Goal: Transaction & Acquisition: Purchase product/service

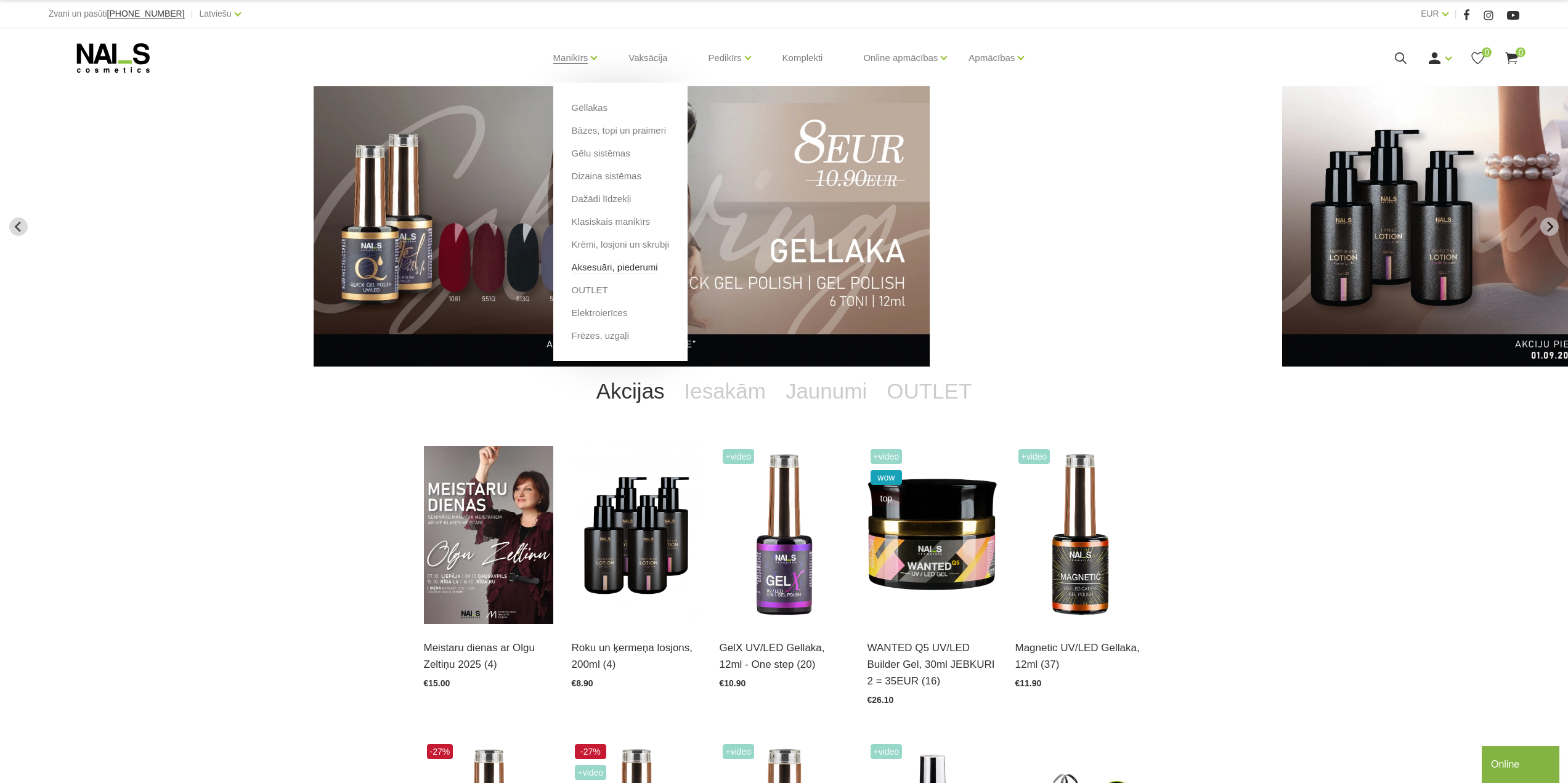
click at [589, 266] on link "Aksesuāri, piederumi" at bounding box center [615, 267] width 86 height 14
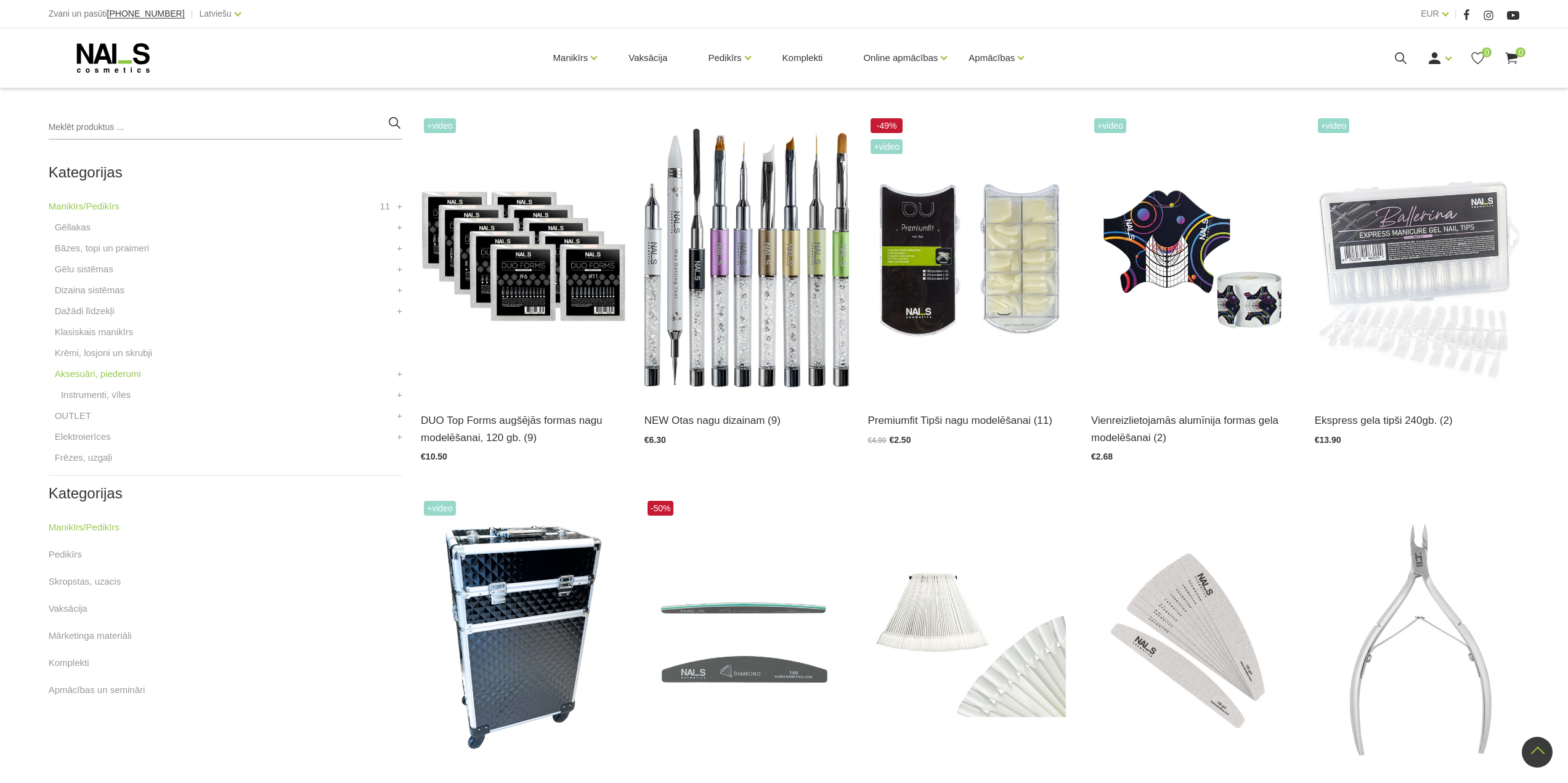
scroll to position [185, 0]
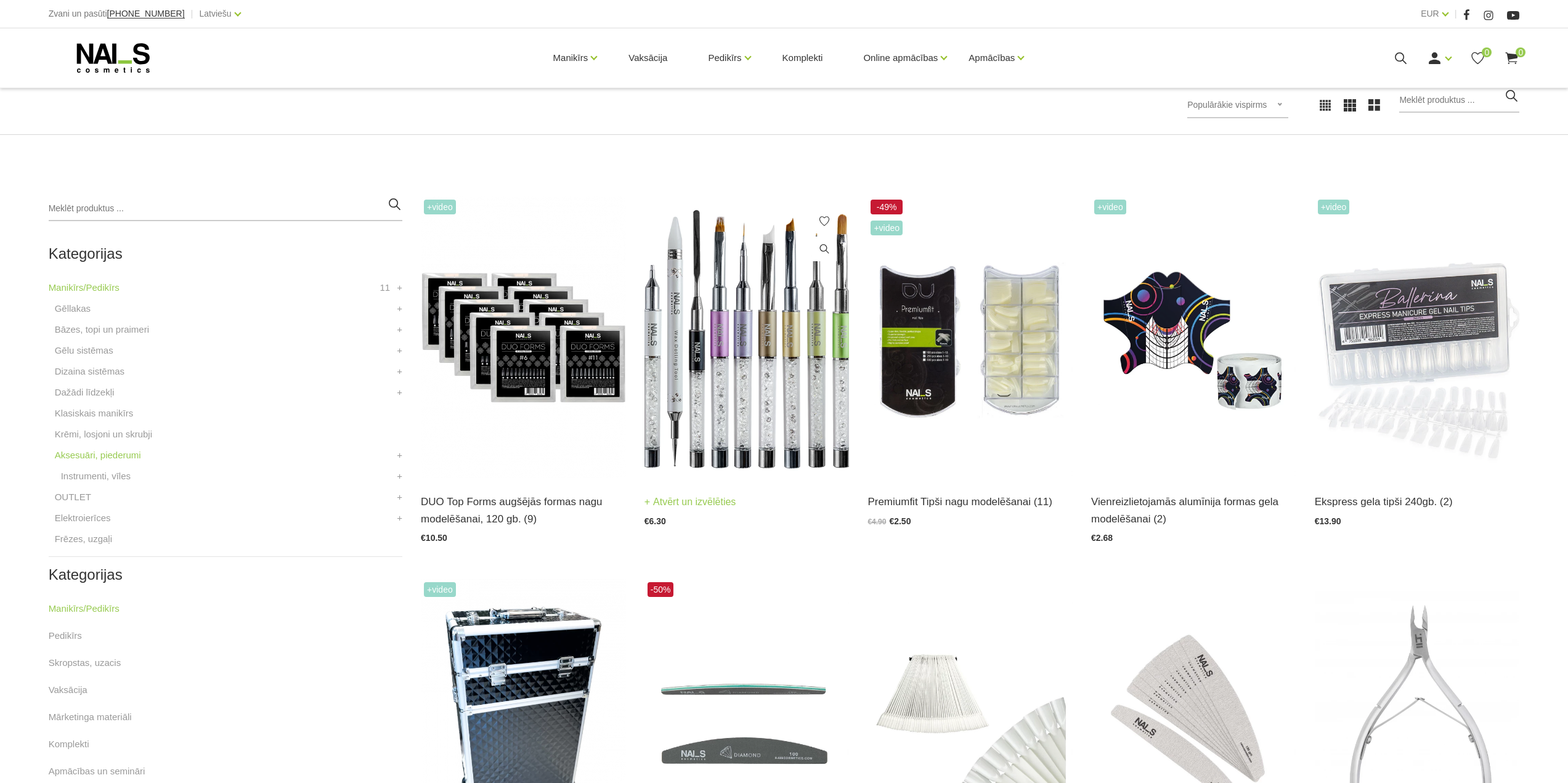
click at [767, 391] on img at bounding box center [747, 337] width 205 height 282
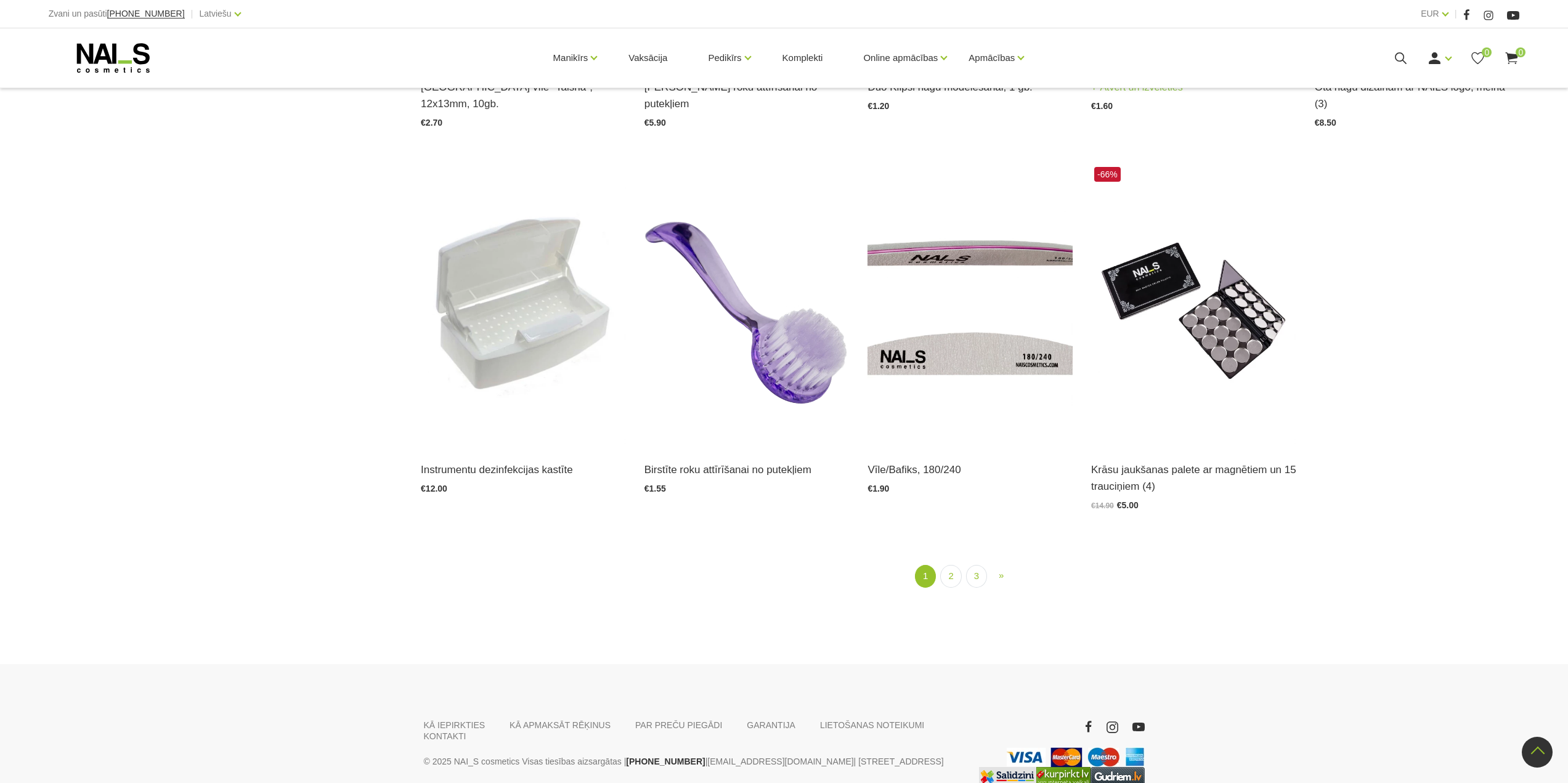
scroll to position [1778, 0]
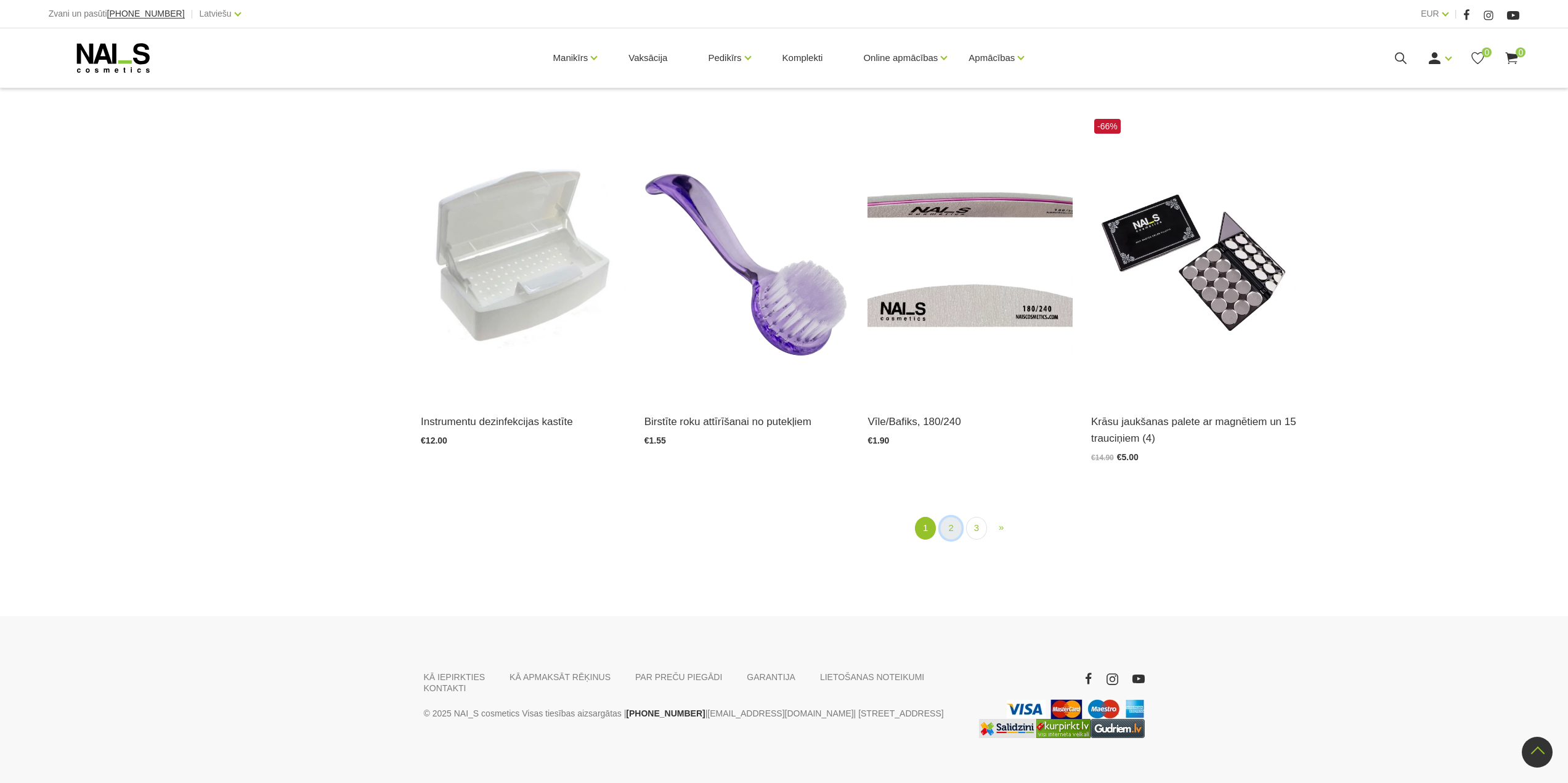
click at [950, 517] on link "2" at bounding box center [950, 528] width 21 height 23
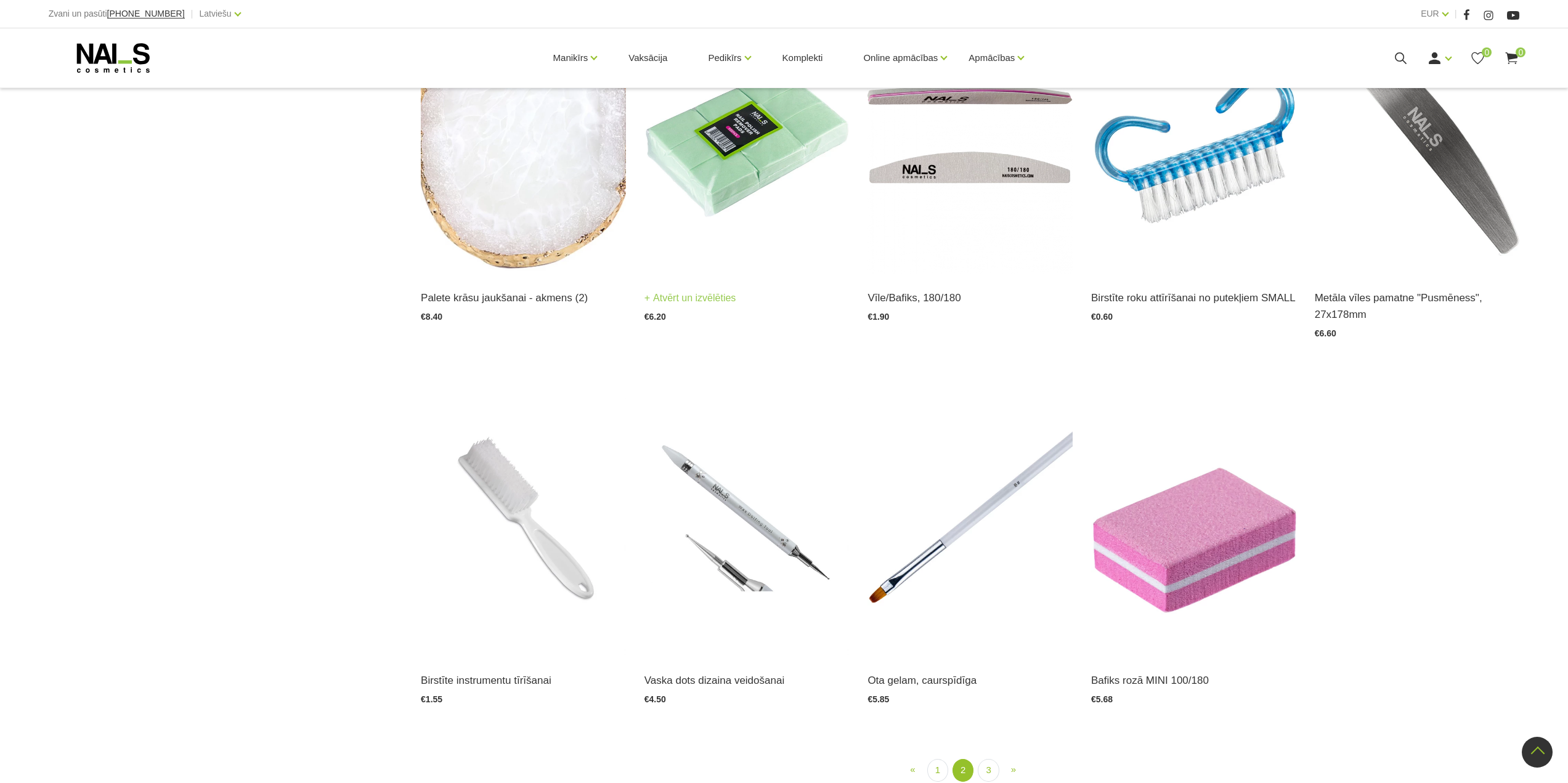
scroll to position [1546, 0]
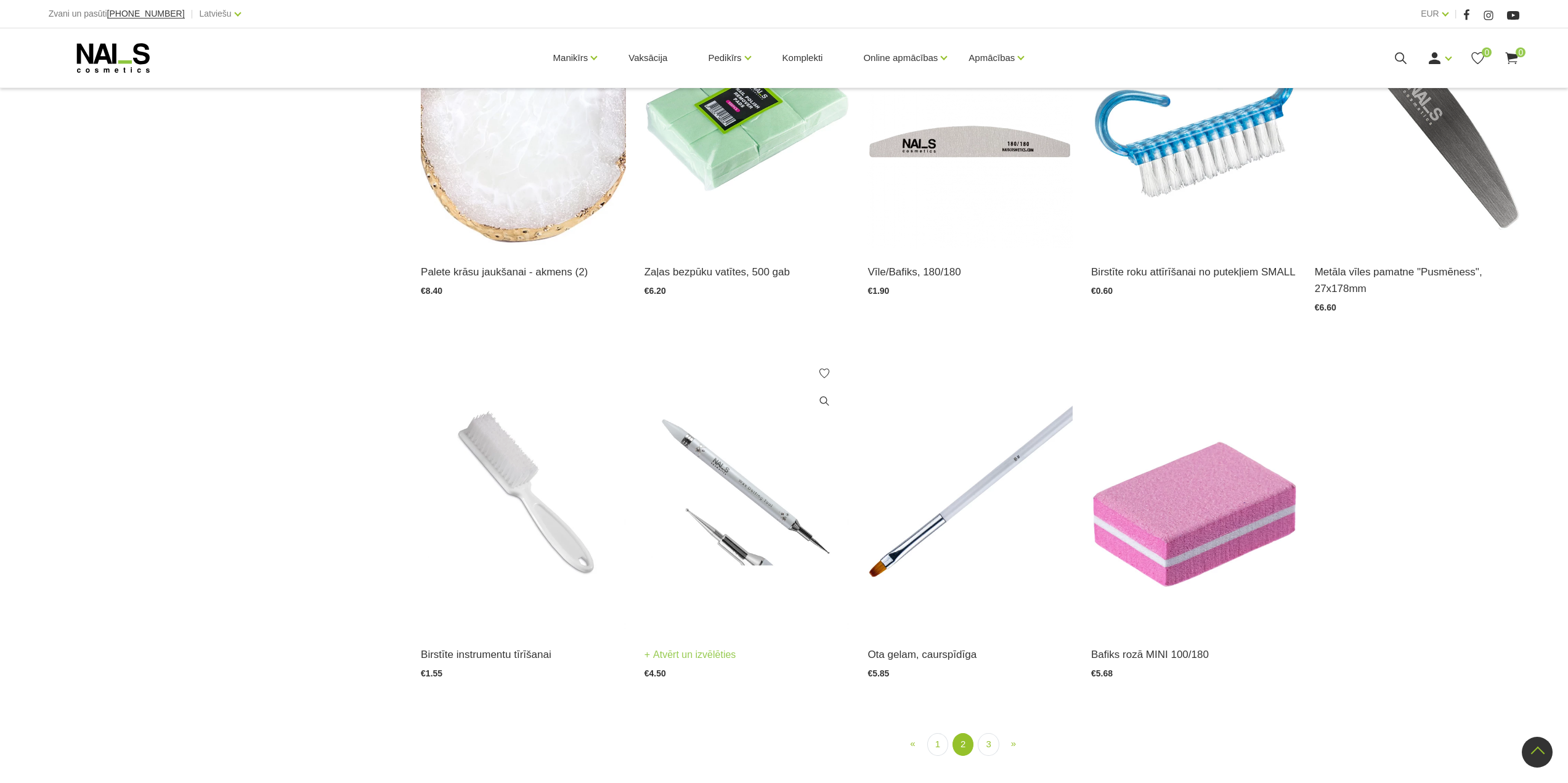
click at [682, 646] on link "Atvērt un izvēlēties" at bounding box center [690, 654] width 92 height 17
click at [920, 646] on link "Atvērt un izvēlēties" at bounding box center [913, 654] width 92 height 17
click at [1144, 535] on img at bounding box center [1194, 490] width 205 height 282
click at [987, 733] on link "3" at bounding box center [988, 745] width 21 height 23
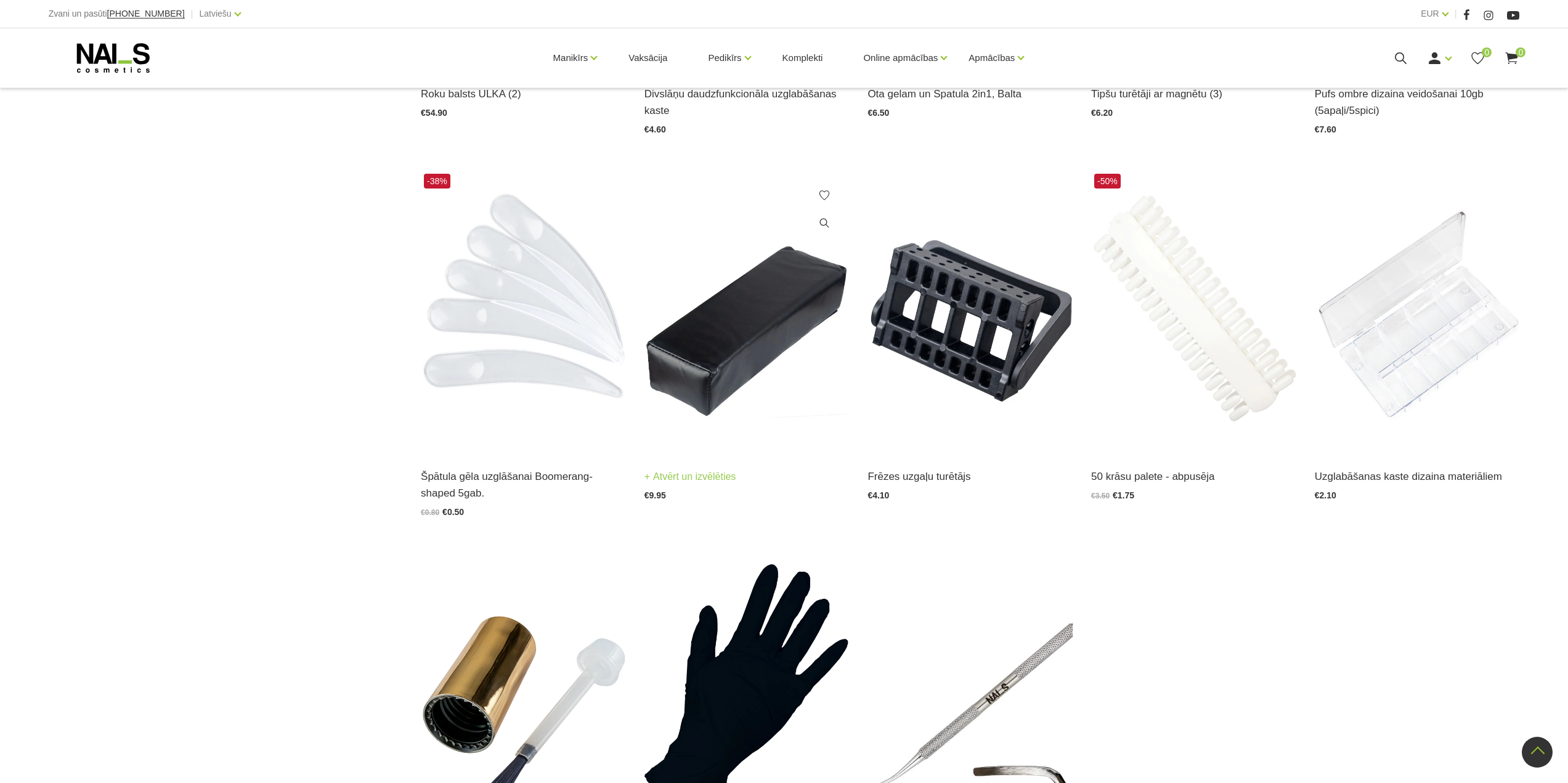
scroll to position [1361, 0]
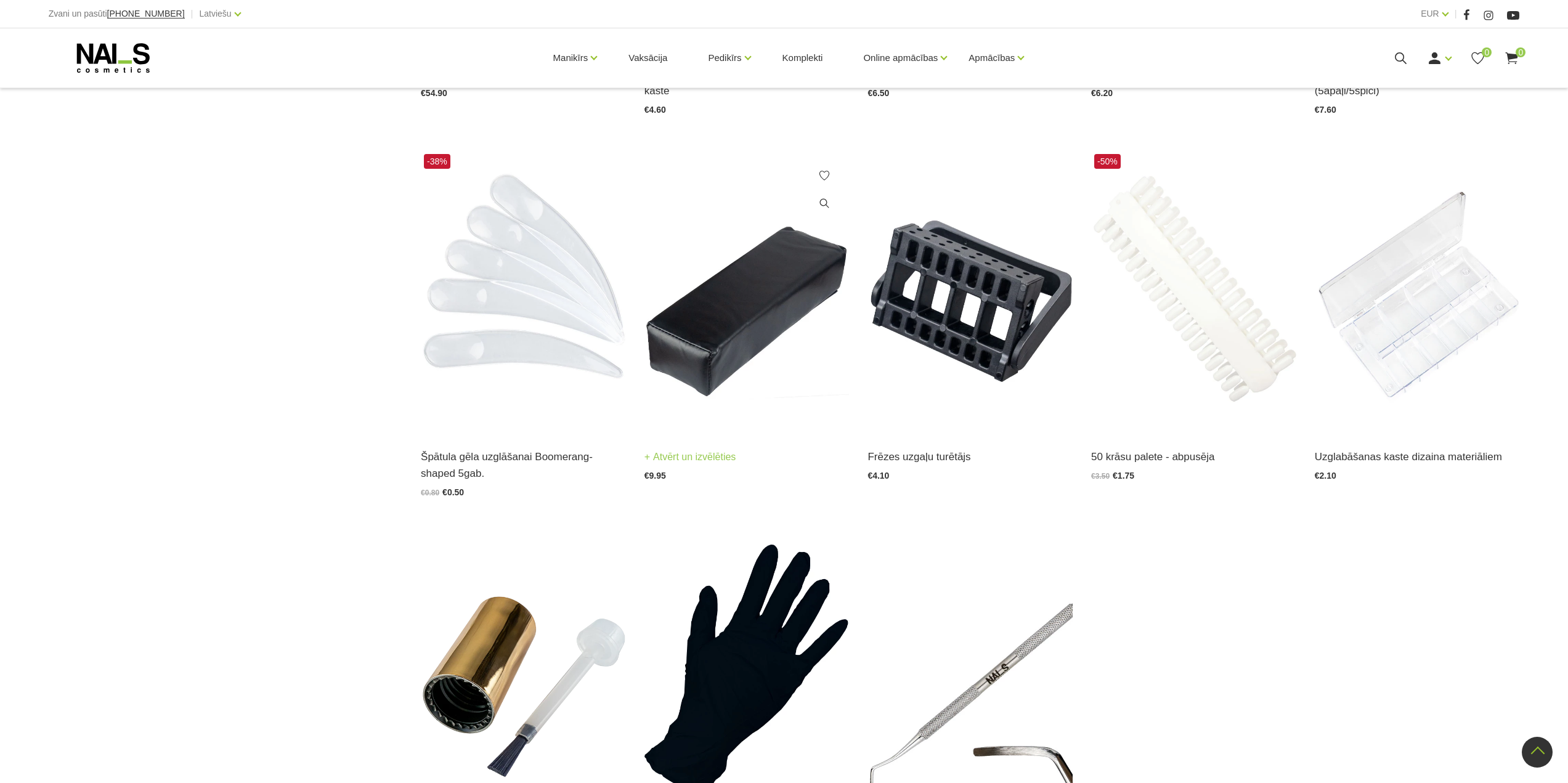
click at [711, 303] on img at bounding box center [747, 292] width 205 height 282
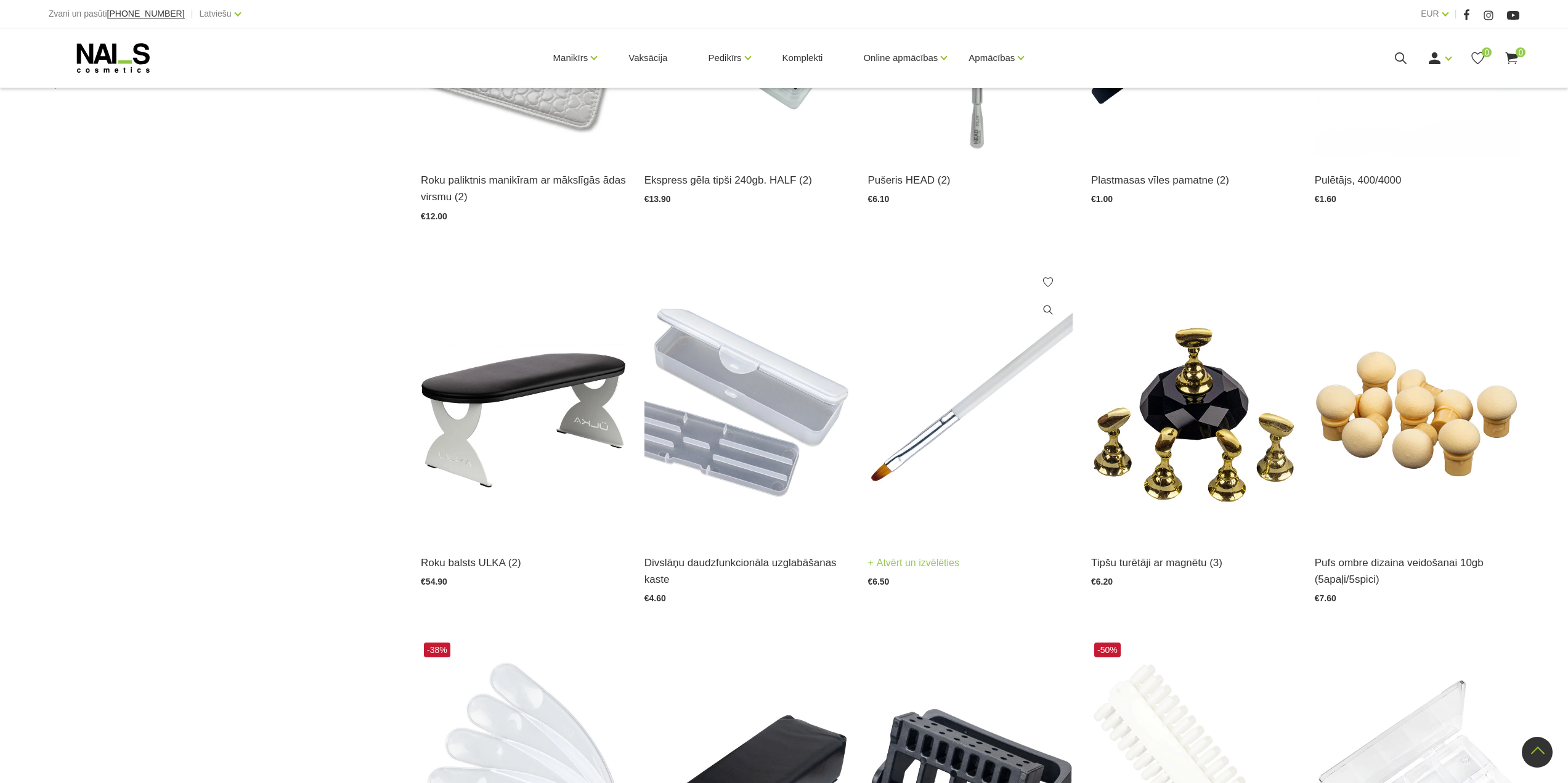
scroll to position [560, 0]
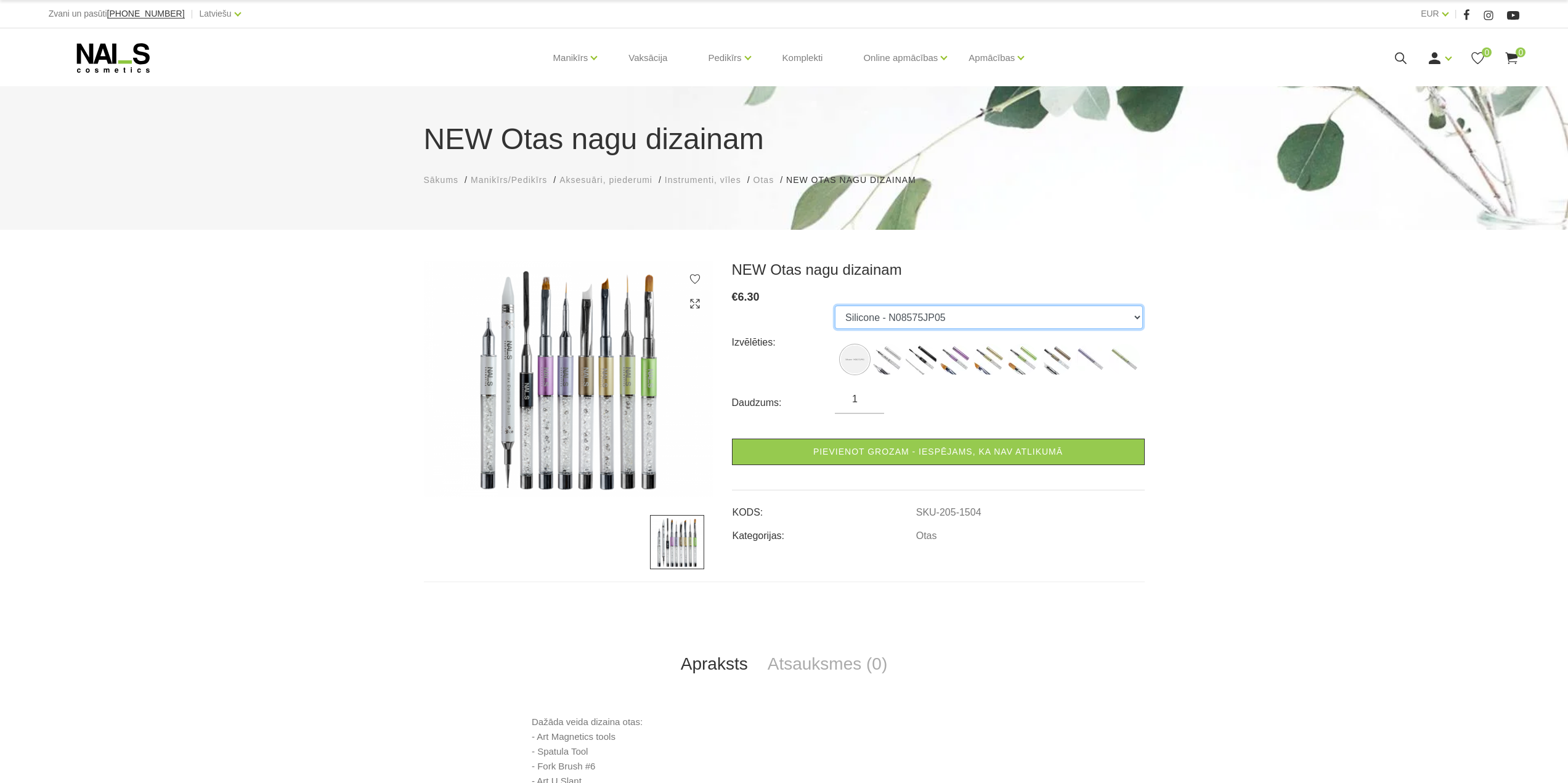
click at [1102, 316] on select "Silicone - N08575JP05 Art Magnetics - NO875MM01 Spatula Tool - NO875HV20 Fork #…" at bounding box center [989, 317] width 308 height 23
click at [835, 306] on select "Silicone - N08575JP05 Art Magnetics - NO875MM01 Spatula Tool - NO875HV20 Fork #…" at bounding box center [989, 317] width 308 height 23
click at [846, 359] on img at bounding box center [855, 360] width 28 height 28
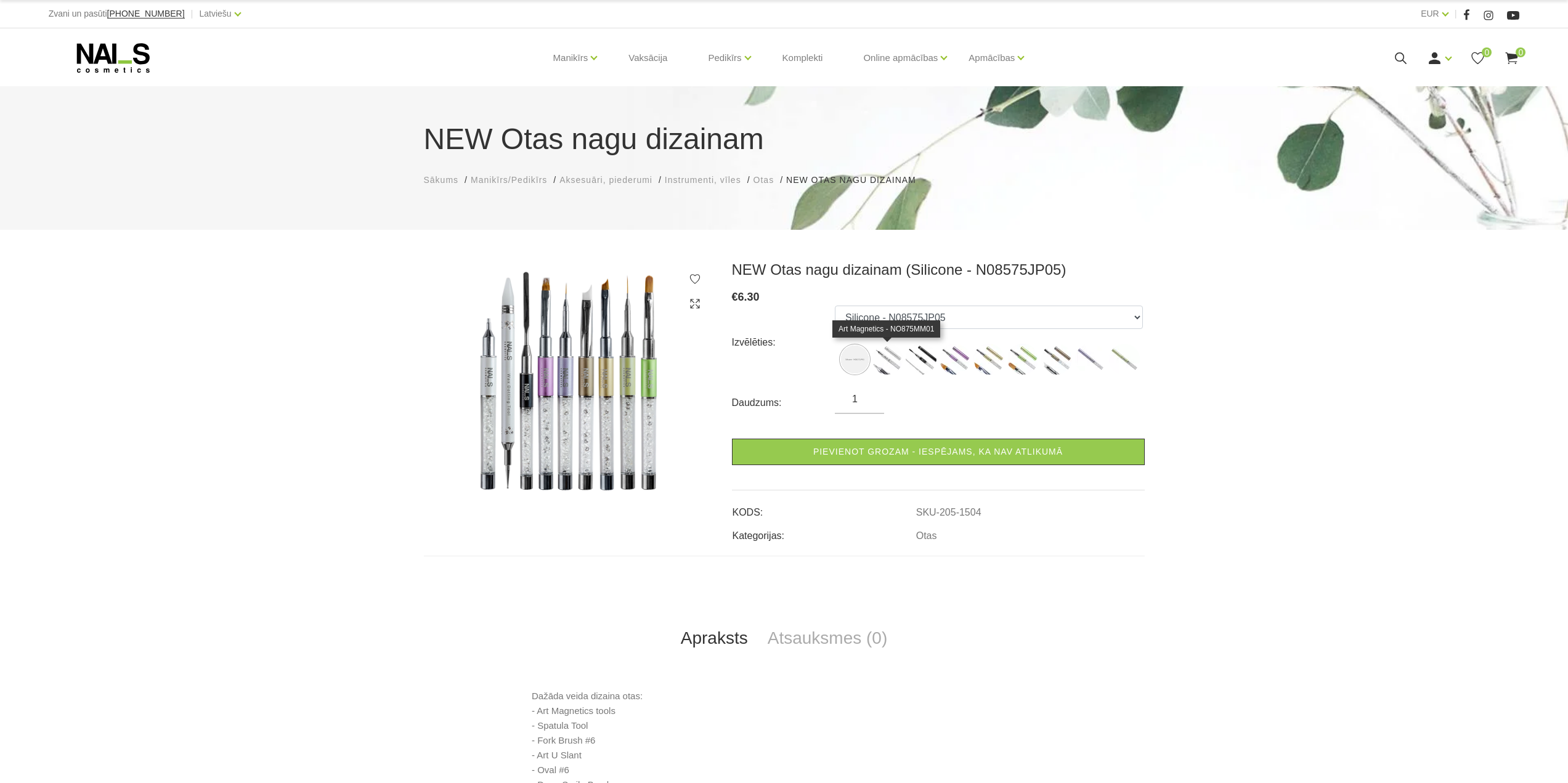
click at [889, 359] on img at bounding box center [887, 359] width 31 height 31
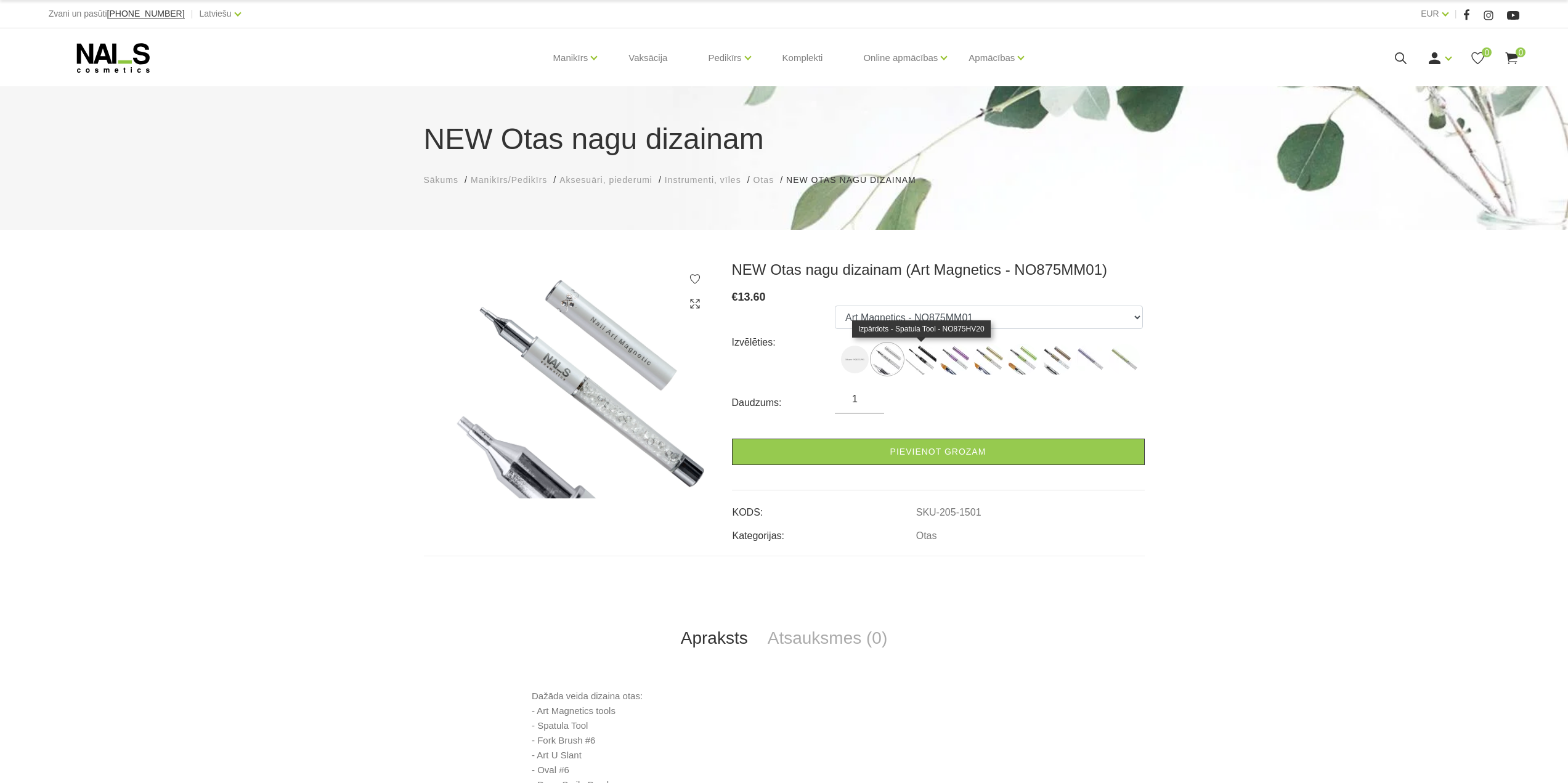
click at [926, 361] on img at bounding box center [921, 359] width 31 height 31
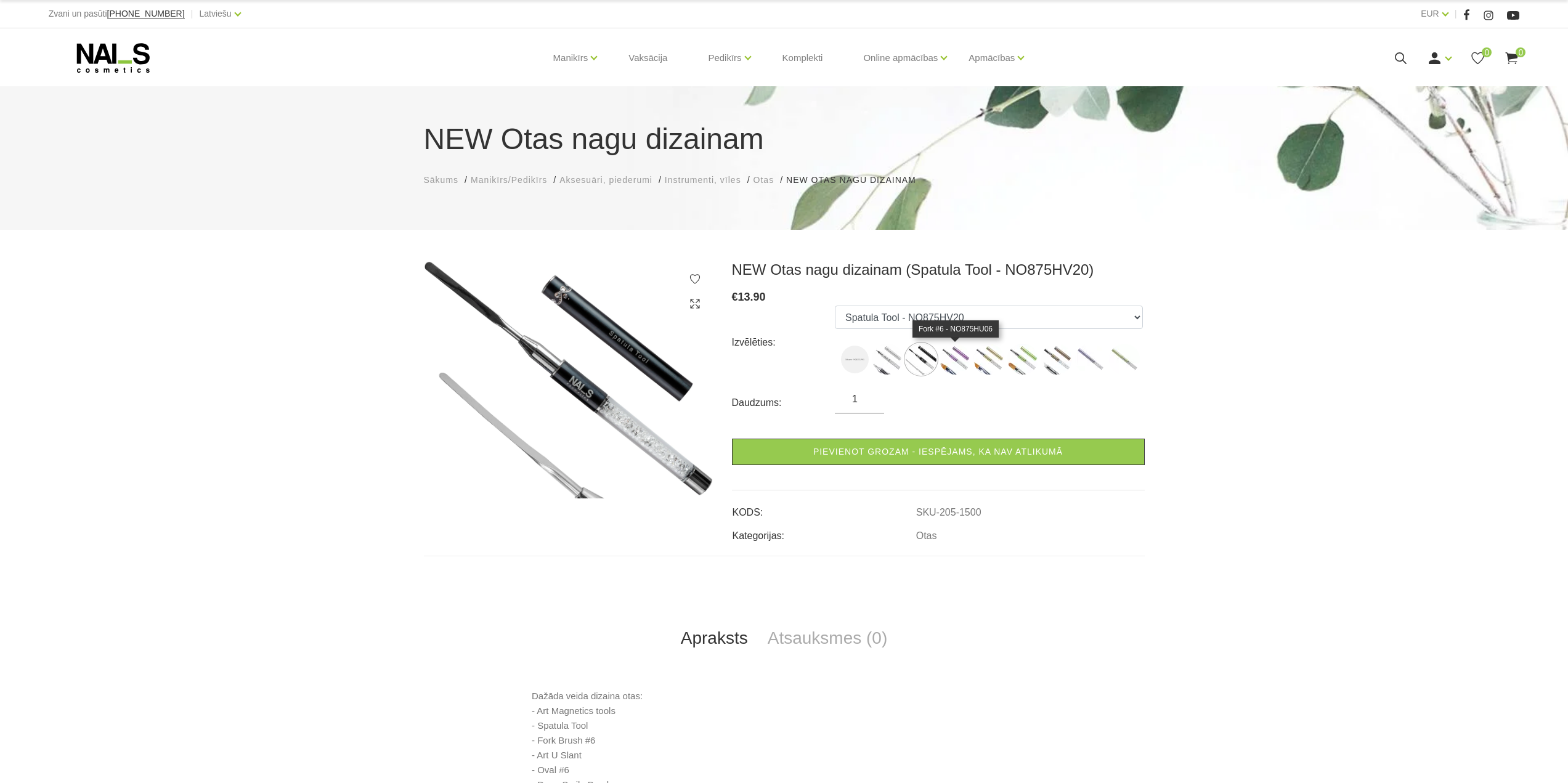
click at [957, 362] on img at bounding box center [955, 359] width 31 height 31
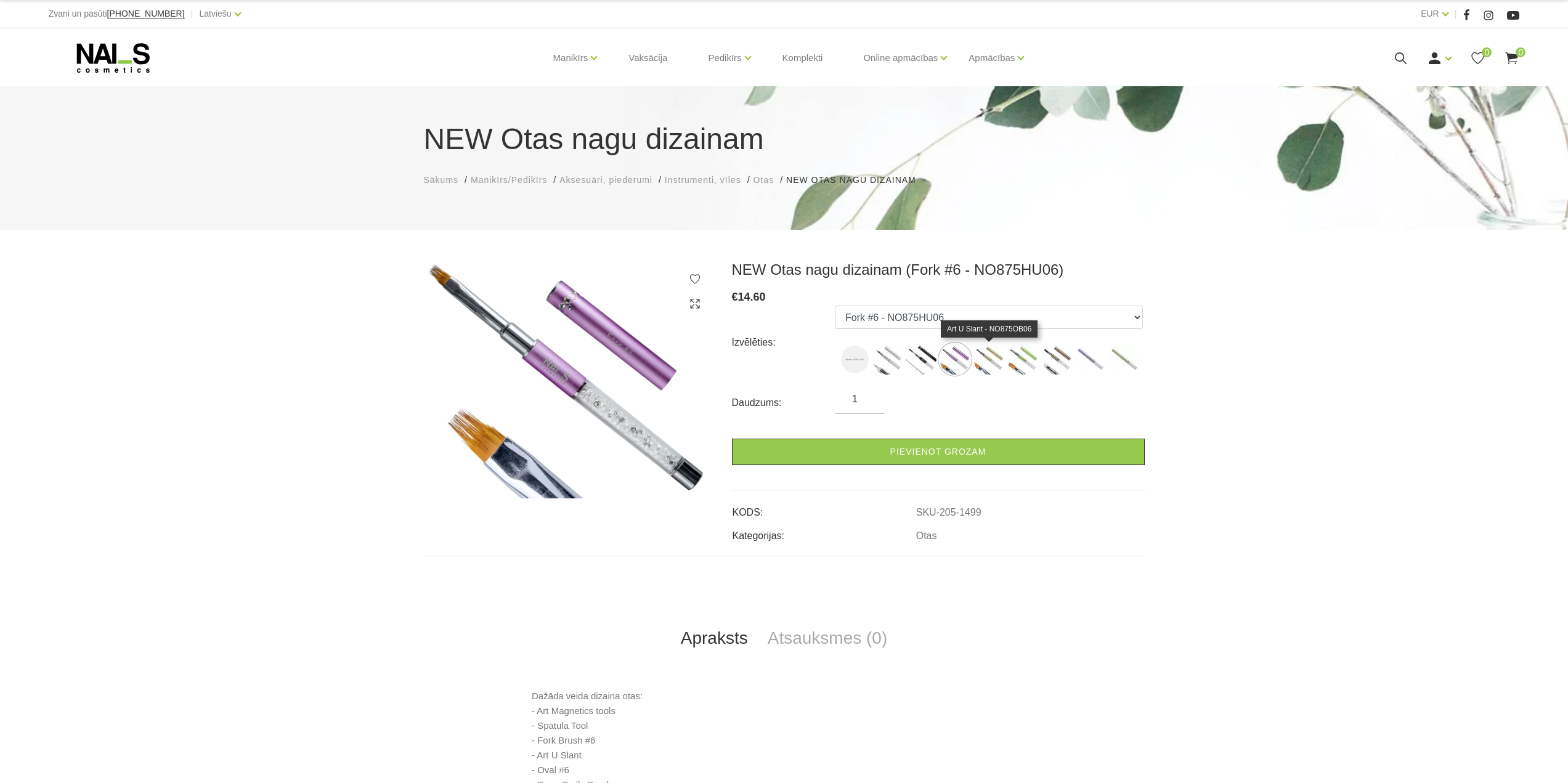
click at [992, 361] on img at bounding box center [989, 359] width 31 height 31
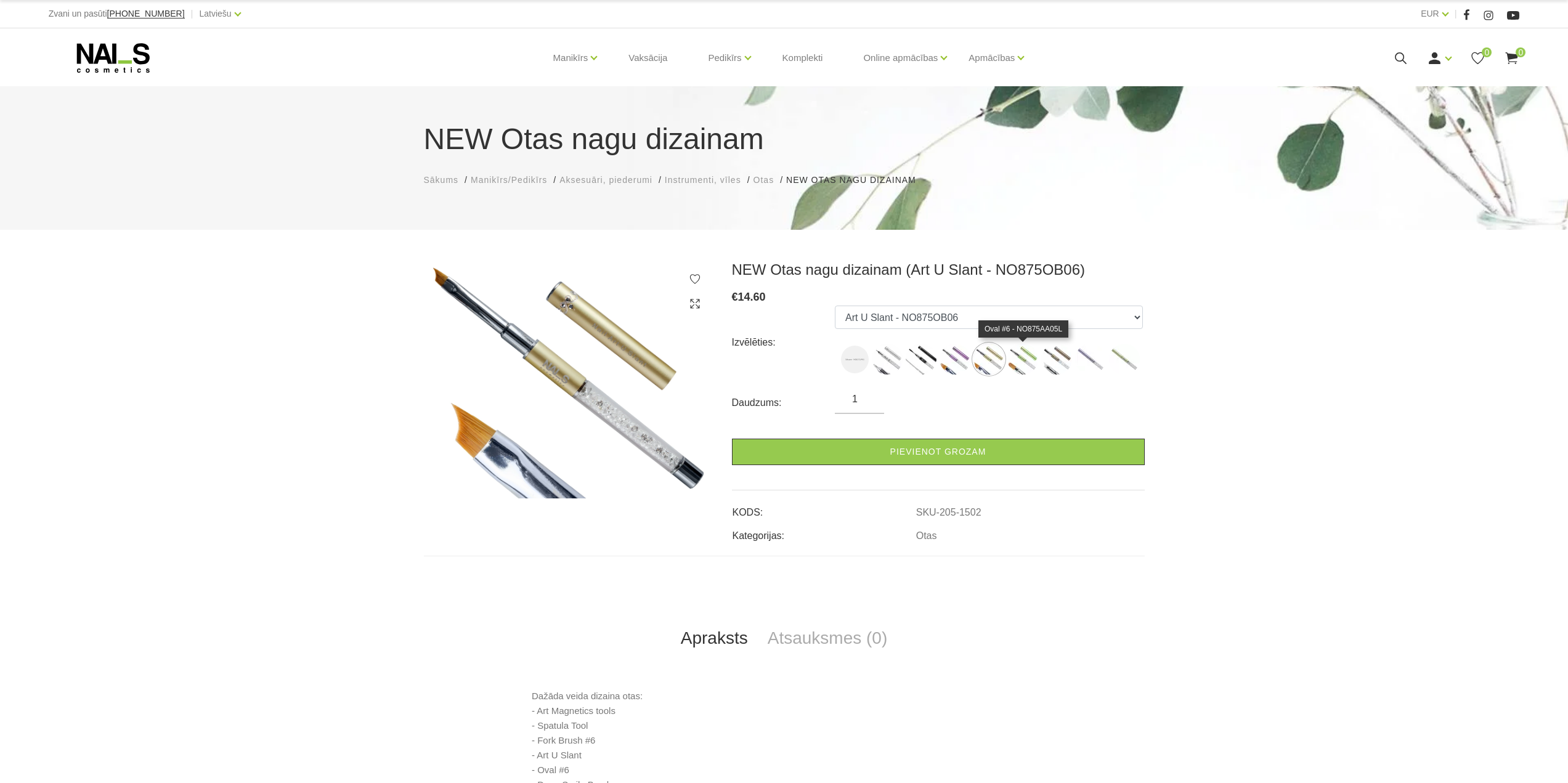
click at [1014, 360] on img at bounding box center [1023, 359] width 31 height 31
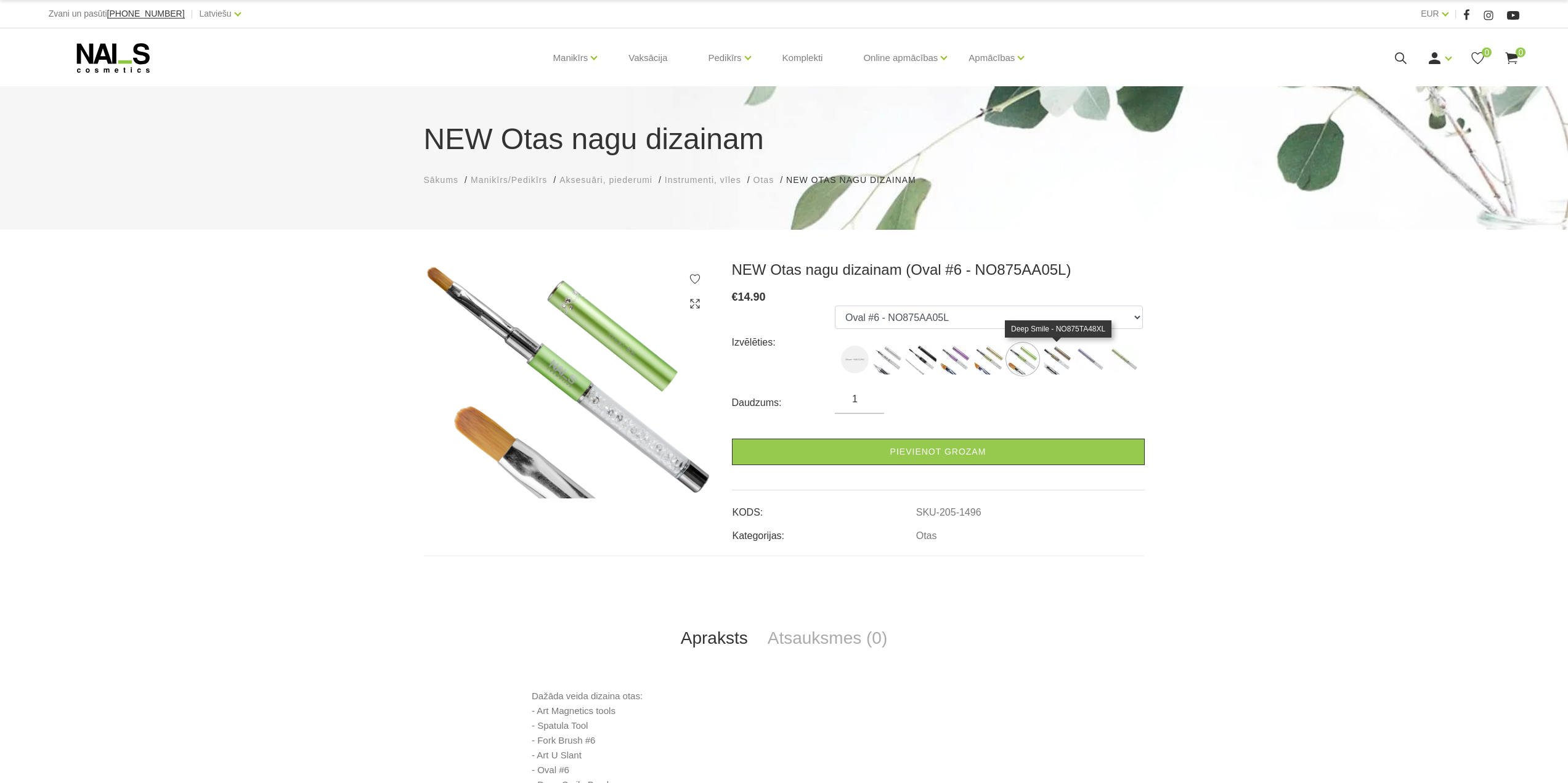
click at [1052, 362] on img at bounding box center [1057, 359] width 31 height 31
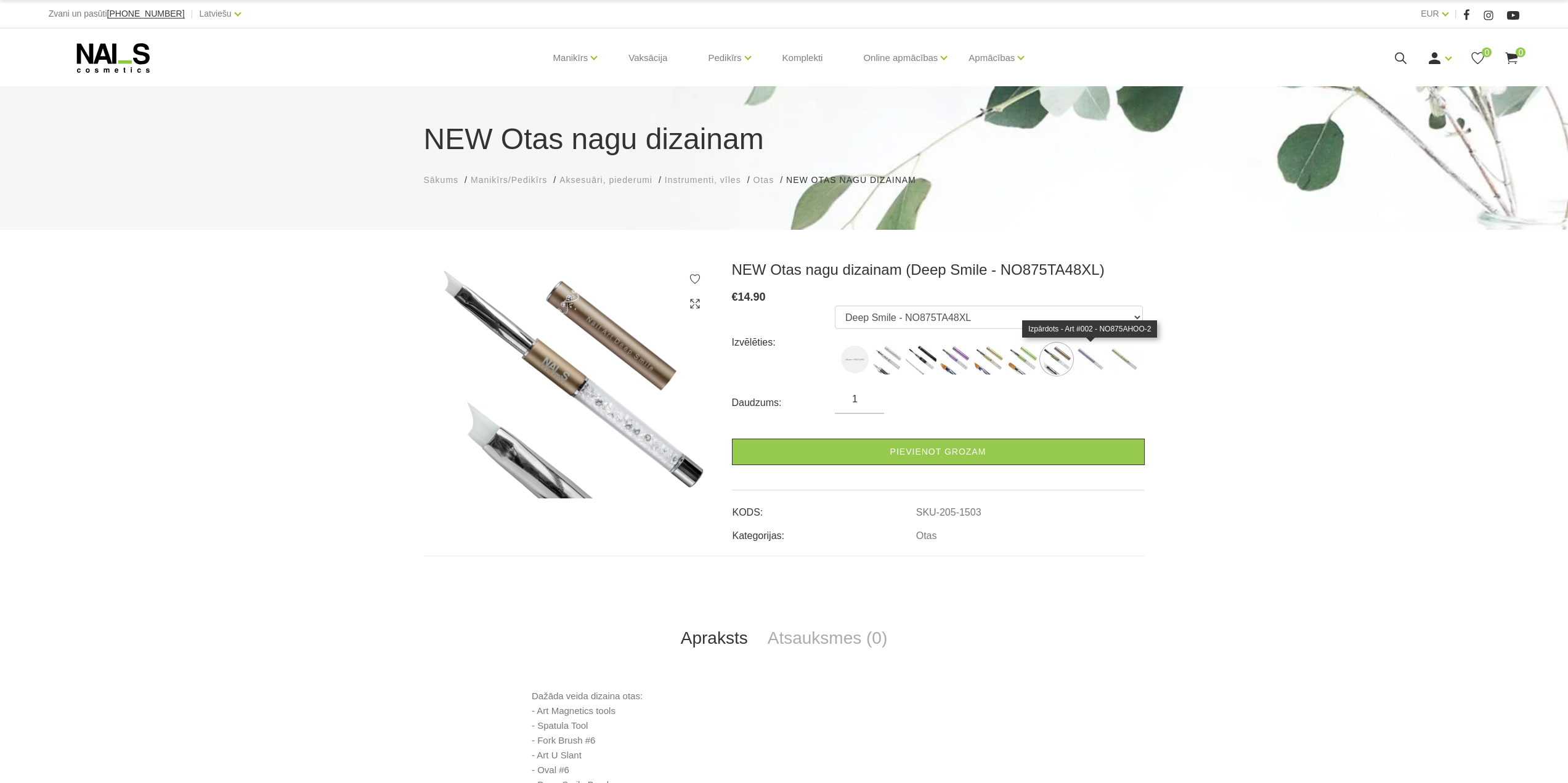
click at [1089, 359] on img at bounding box center [1091, 359] width 31 height 31
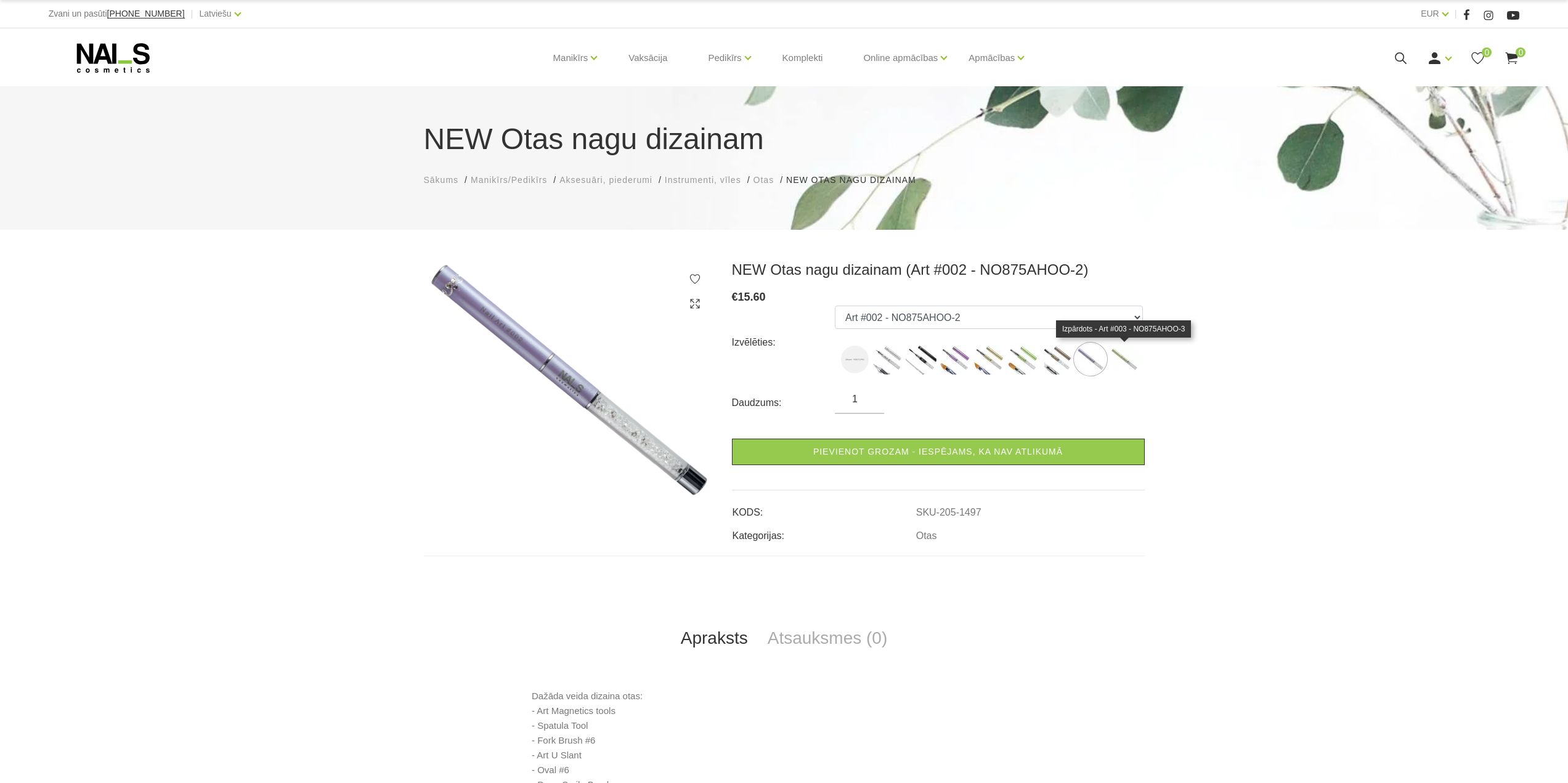
click at [1121, 363] on img at bounding box center [1124, 359] width 31 height 31
select select "1498"
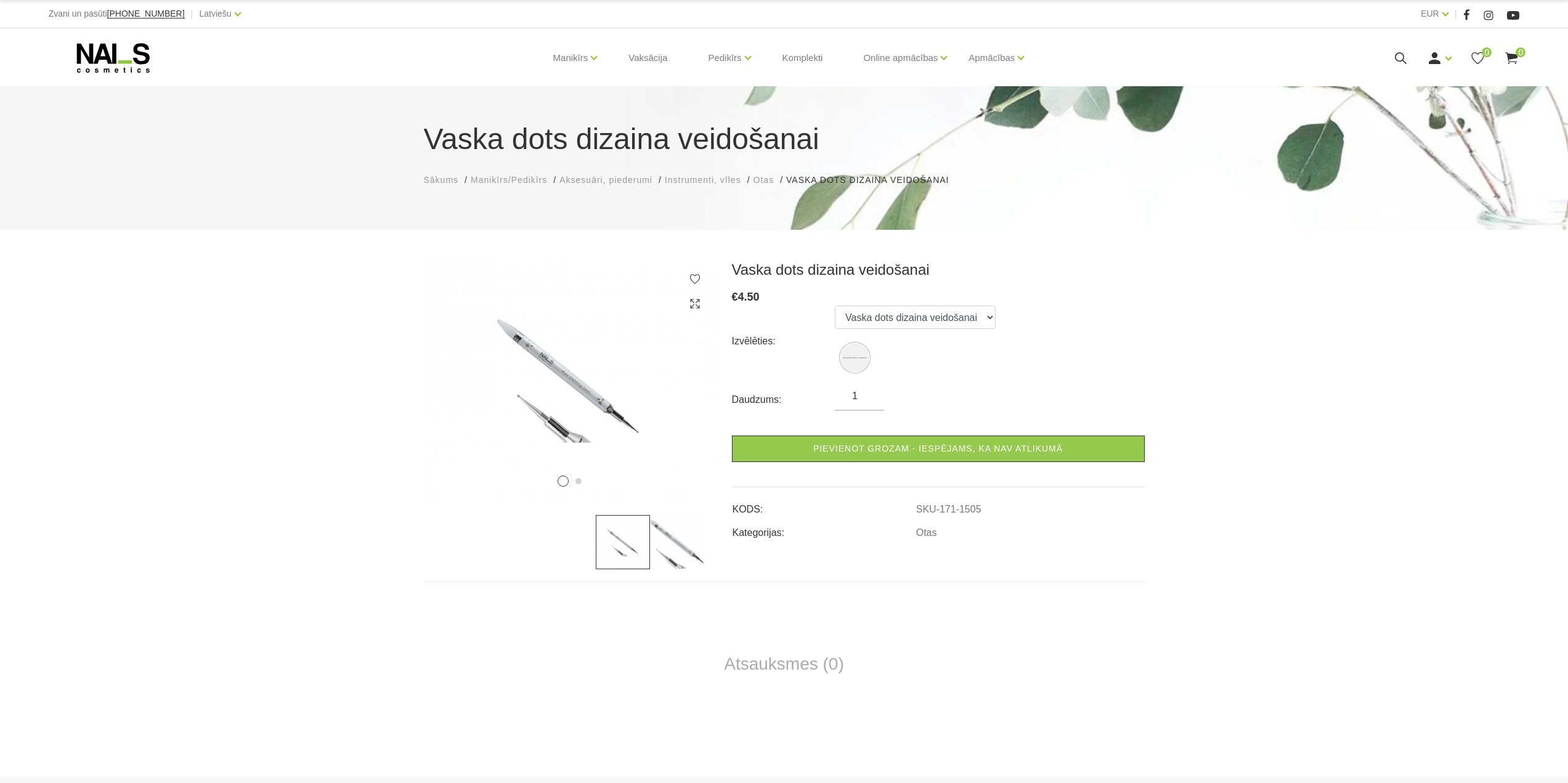
click at [682, 547] on img at bounding box center [677, 542] width 54 height 54
click at [613, 540] on img at bounding box center [623, 542] width 54 height 54
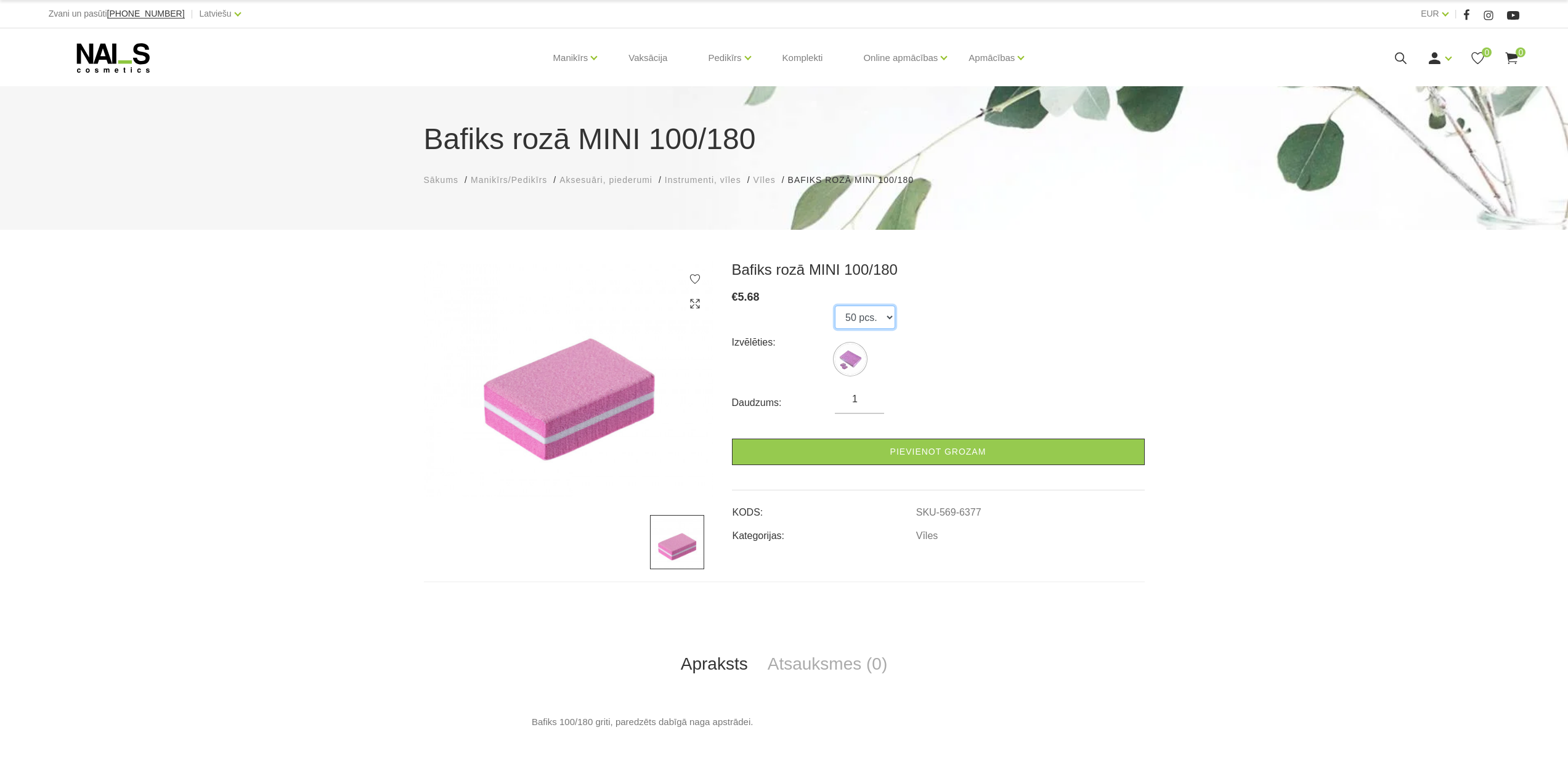
click at [873, 319] on select "50 pcs." at bounding box center [865, 317] width 60 height 23
click at [854, 318] on select "50 pcs." at bounding box center [865, 317] width 60 height 23
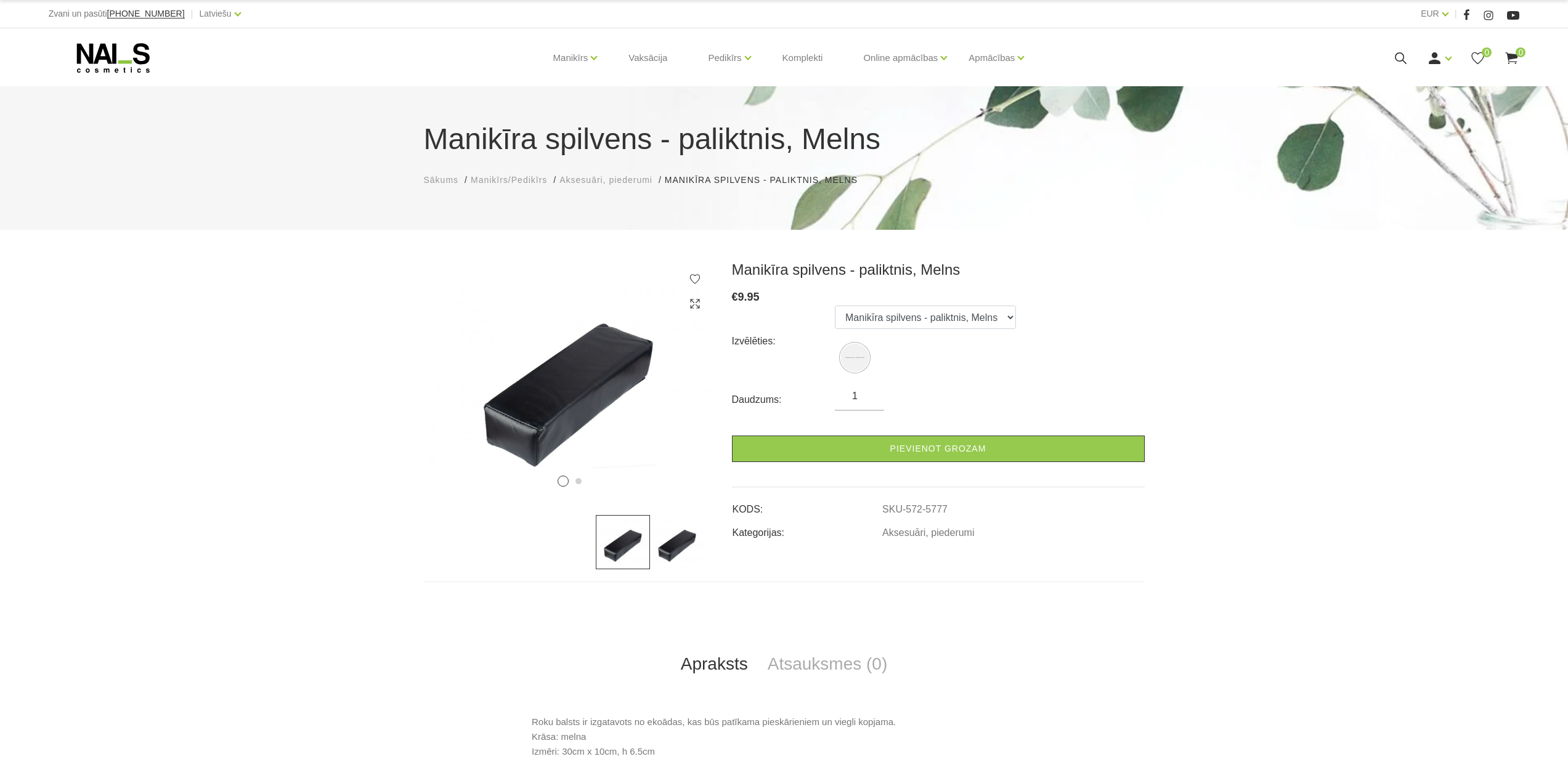
click at [661, 538] on img at bounding box center [677, 542] width 54 height 54
